Goal: Task Accomplishment & Management: Complete application form

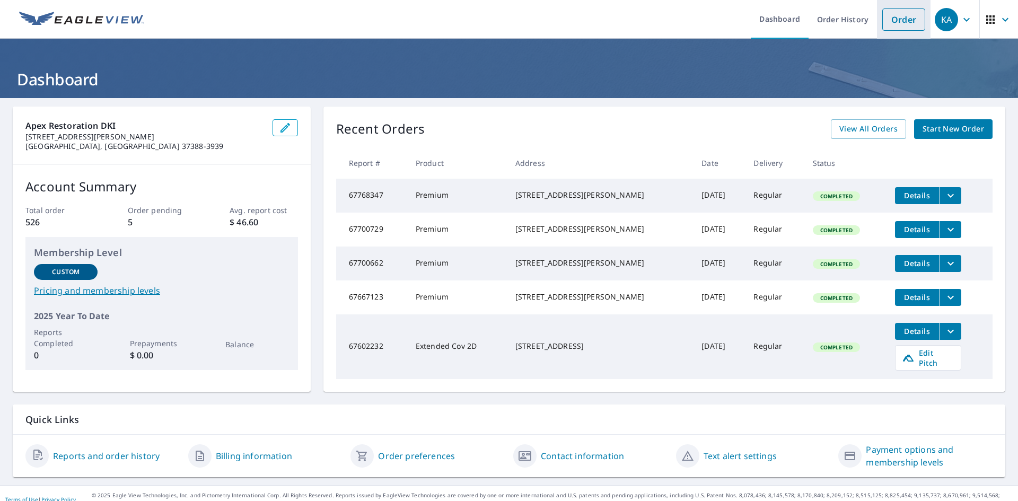
click at [889, 27] on link "Order" at bounding box center [903, 19] width 43 height 22
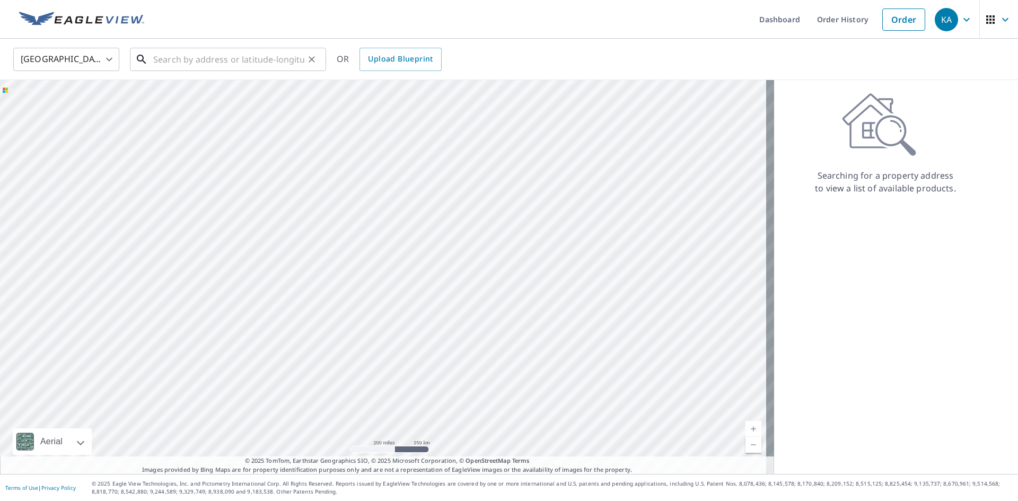
click at [242, 57] on input "text" at bounding box center [228, 60] width 151 height 30
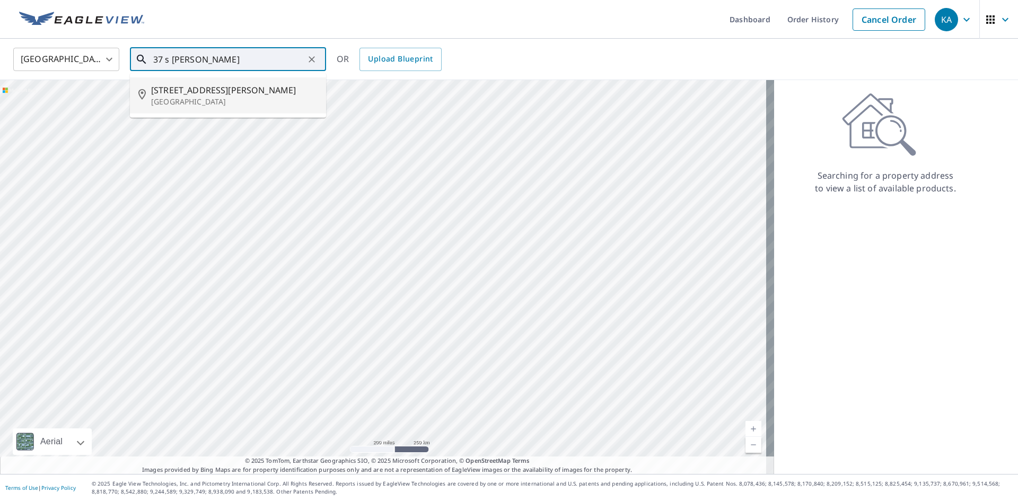
click at [194, 98] on p "[GEOGRAPHIC_DATA]" at bounding box center [234, 101] width 166 height 11
type input "[STREET_ADDRESS][PERSON_NAME]"
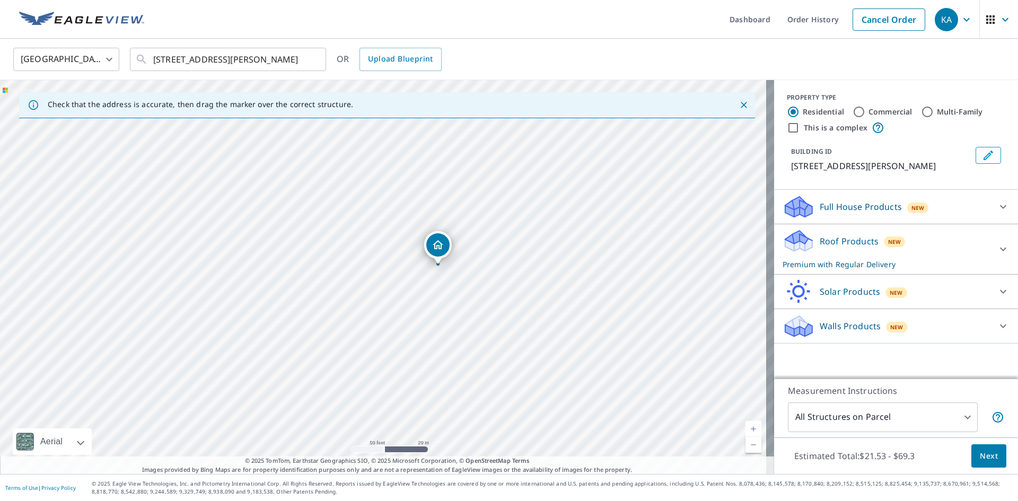
click at [990, 456] on button "Next" at bounding box center [988, 456] width 35 height 24
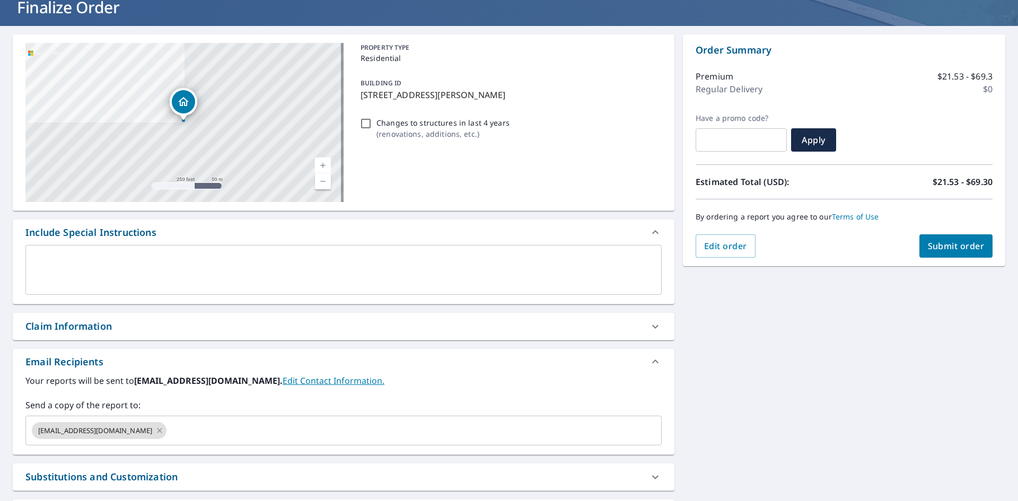
scroll to position [106, 0]
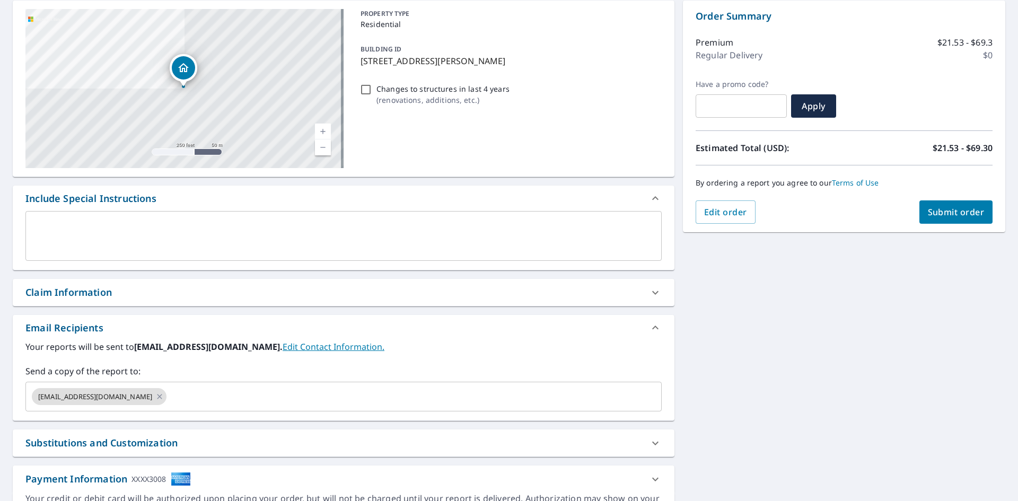
click at [506, 286] on div "Claim Information" at bounding box center [333, 292] width 617 height 14
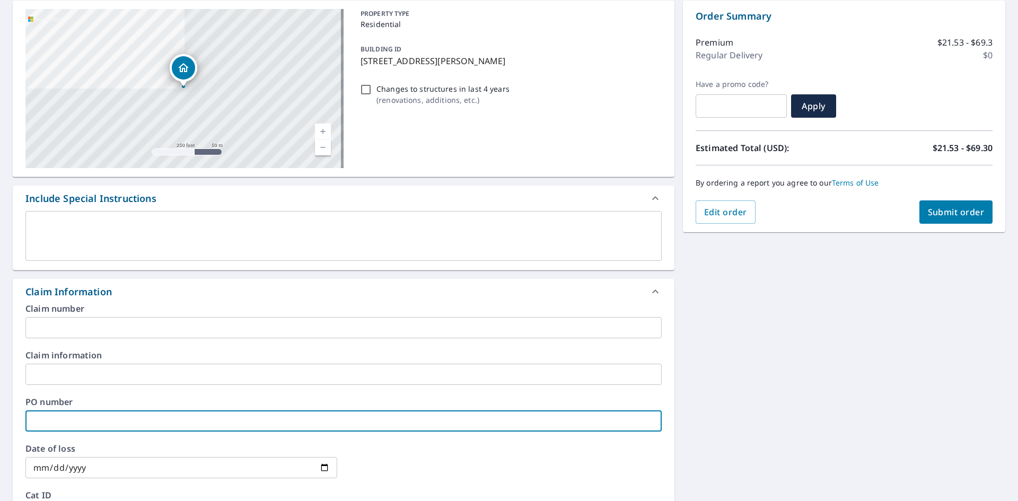
click at [74, 417] on input "text" at bounding box center [343, 420] width 636 height 21
type input "[PERSON_NAME]"
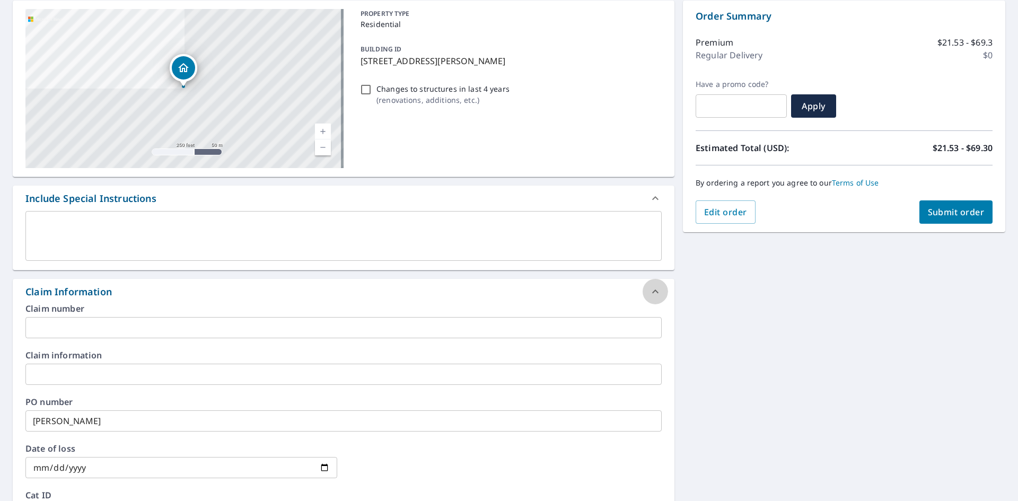
click at [654, 289] on icon at bounding box center [655, 291] width 13 height 13
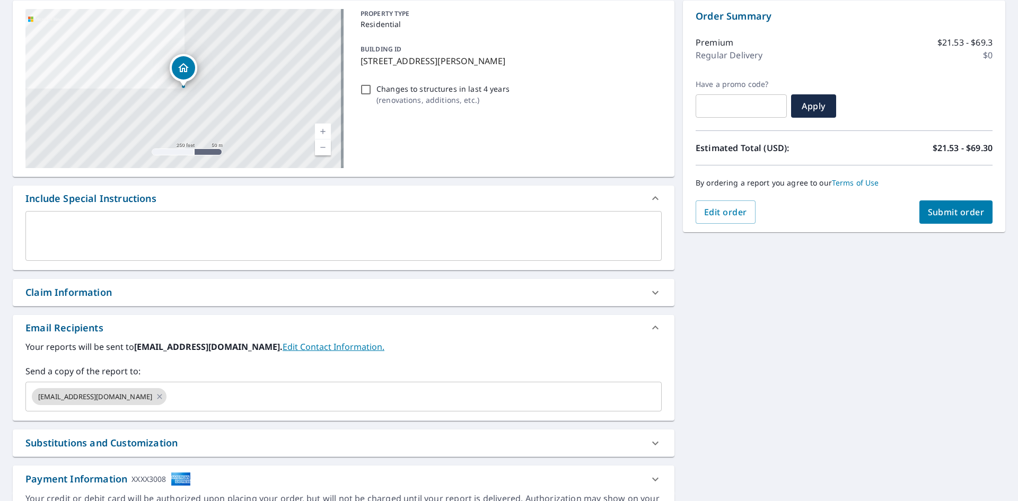
click at [656, 297] on div at bounding box center [654, 292] width 25 height 25
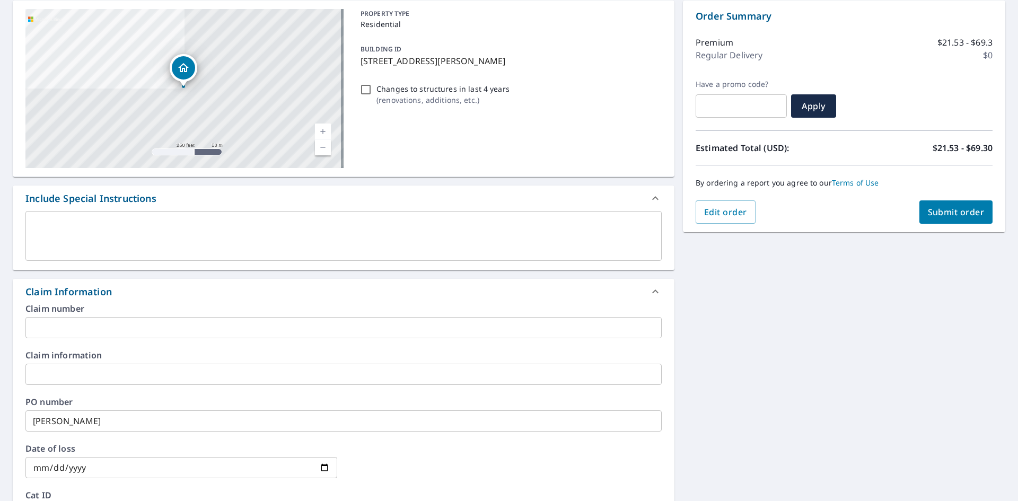
click at [653, 296] on icon at bounding box center [655, 291] width 13 height 13
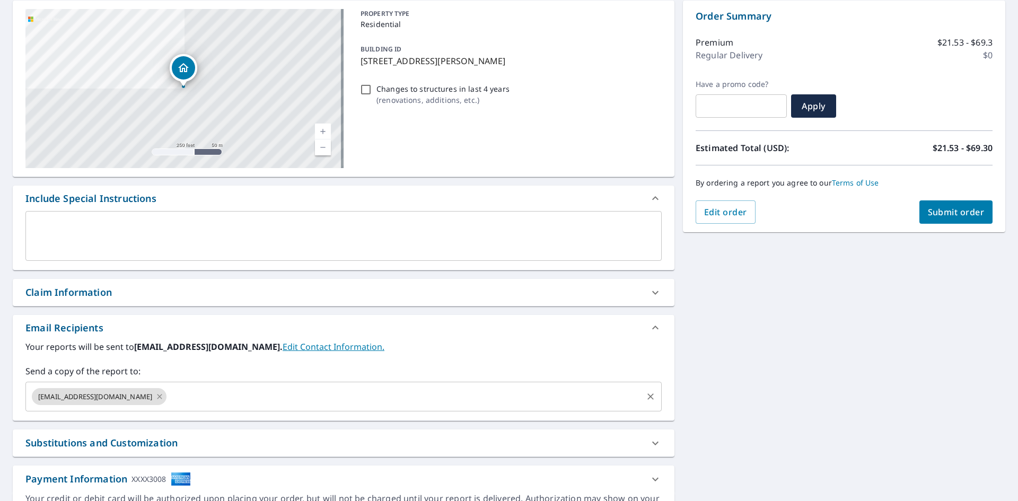
click at [155, 397] on icon at bounding box center [159, 397] width 8 height 12
click at [118, 395] on input "text" at bounding box center [335, 396] width 611 height 20
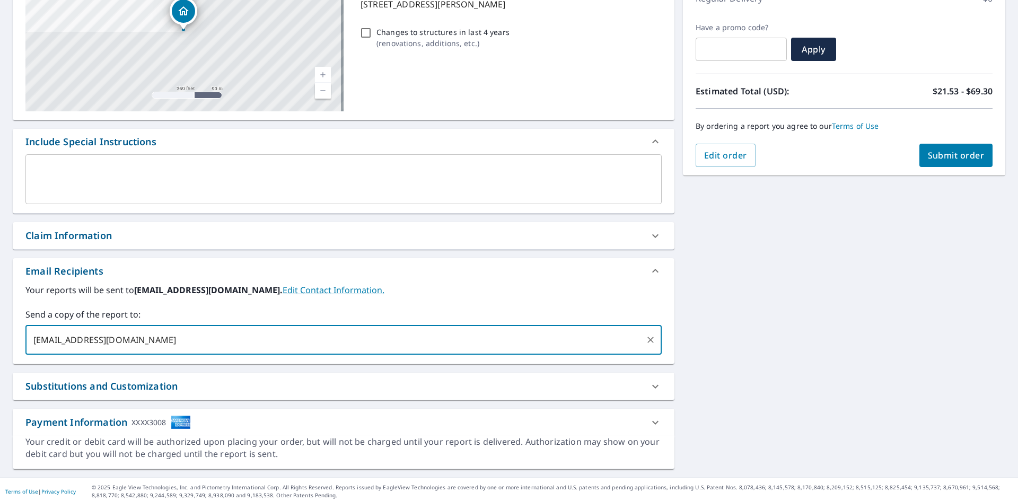
scroll to position [166, 0]
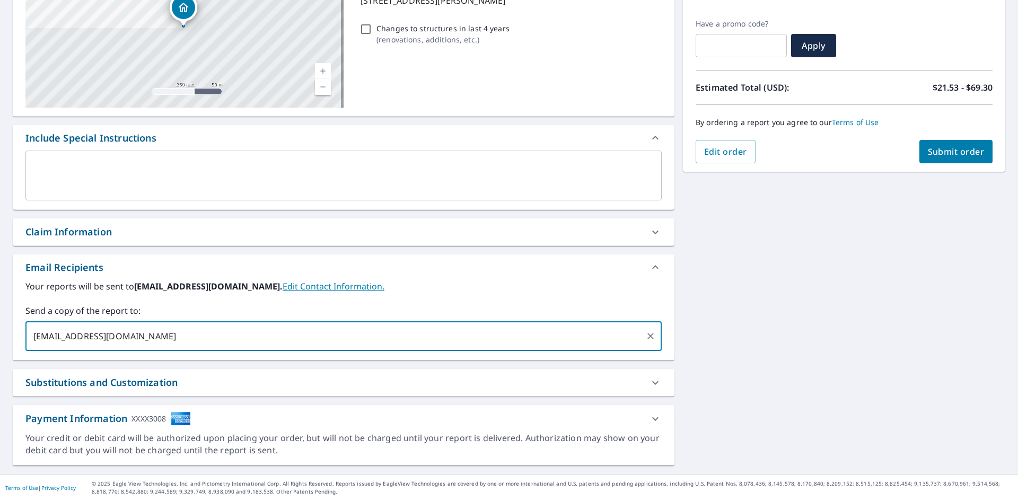
type input "[EMAIL_ADDRESS][DOMAIN_NAME]"
click at [951, 153] on span "Submit order" at bounding box center [956, 152] width 57 height 12
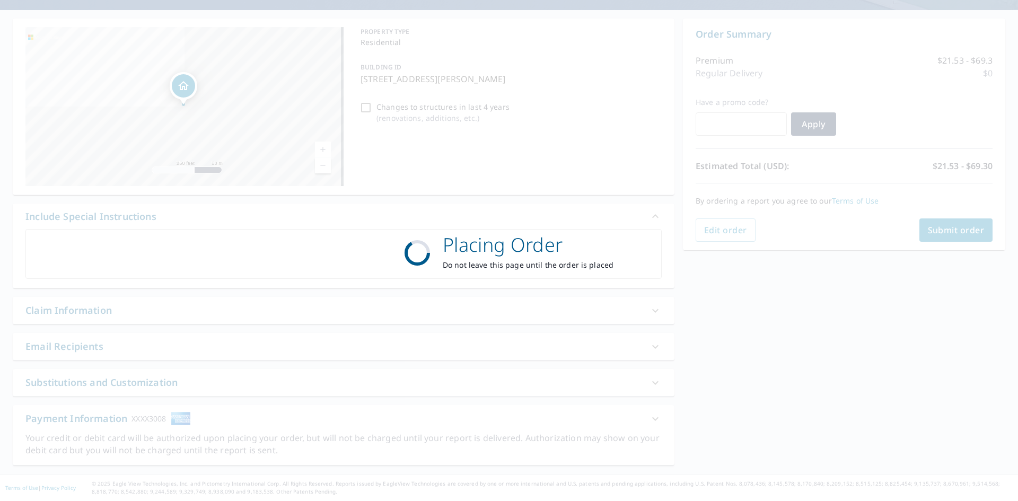
scroll to position [88, 0]
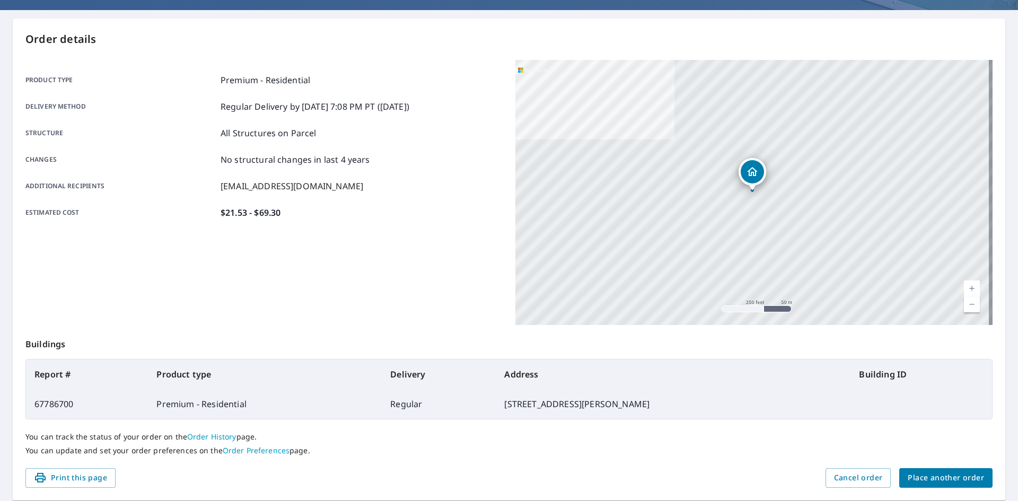
scroll to position [35, 0]
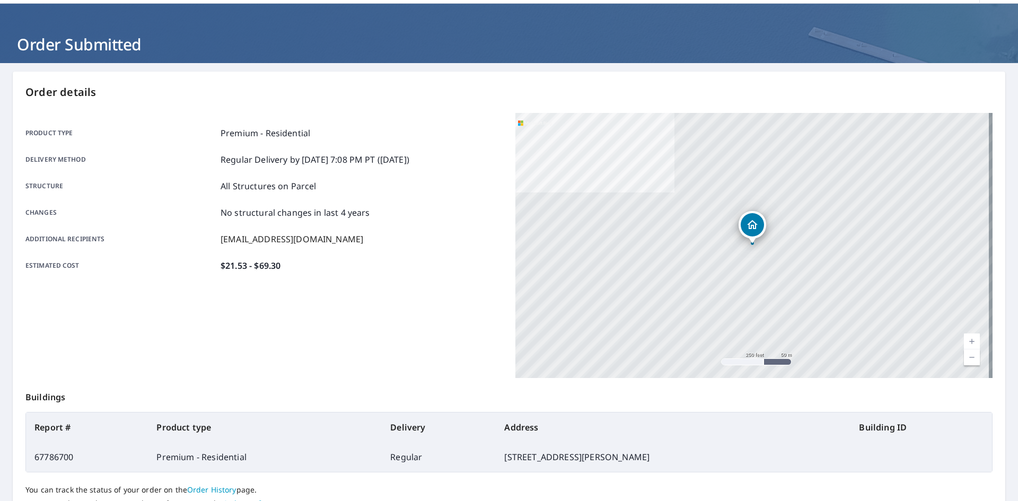
click at [253, 214] on p "No structural changes in last 4 years" at bounding box center [295, 212] width 149 height 13
